Goal: Transaction & Acquisition: Book appointment/travel/reservation

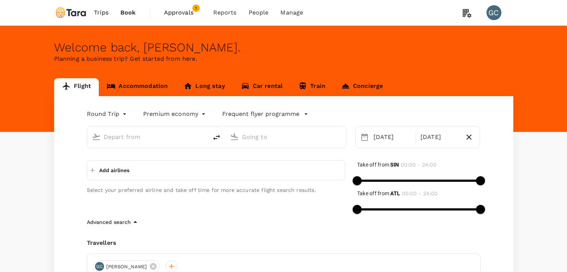
scroll to position [75, 0]
